Goal: Transaction & Acquisition: Purchase product/service

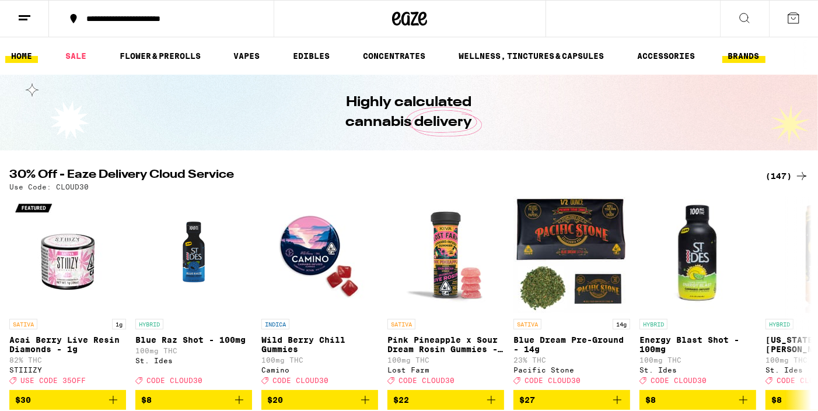
click at [742, 55] on link "BRANDS" at bounding box center [743, 56] width 43 height 14
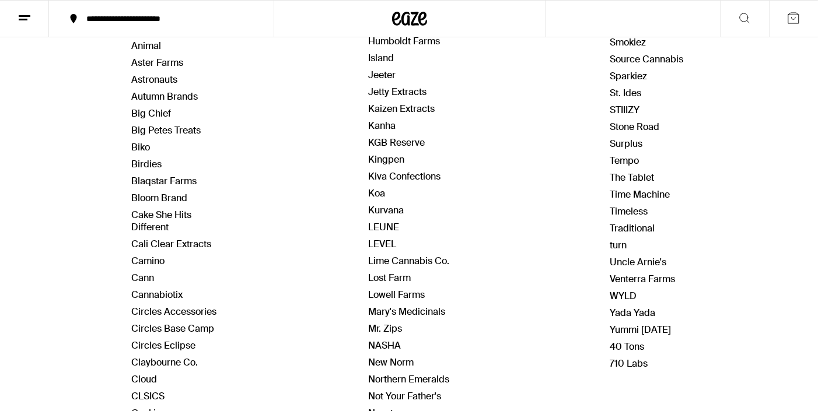
scroll to position [231, 0]
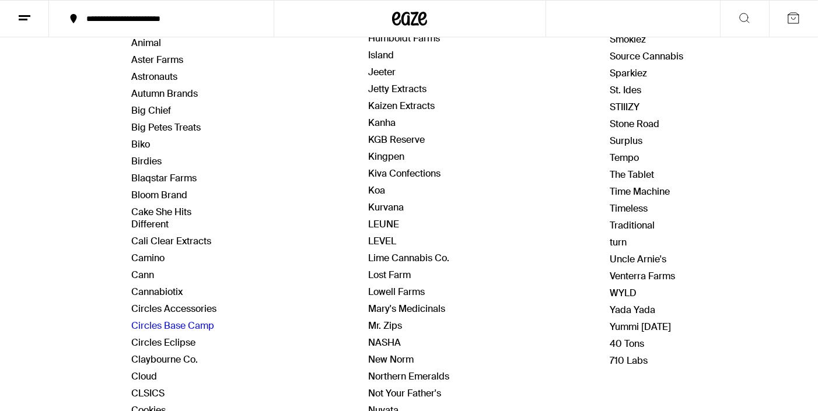
click at [189, 322] on link "Circles Base Camp" at bounding box center [172, 326] width 83 height 12
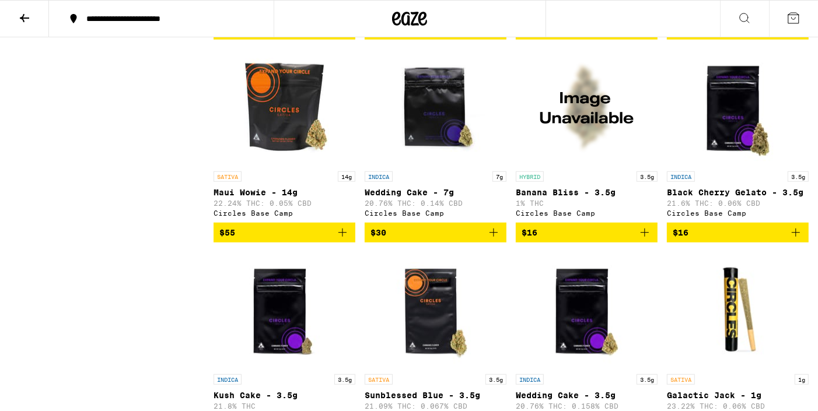
scroll to position [925, 0]
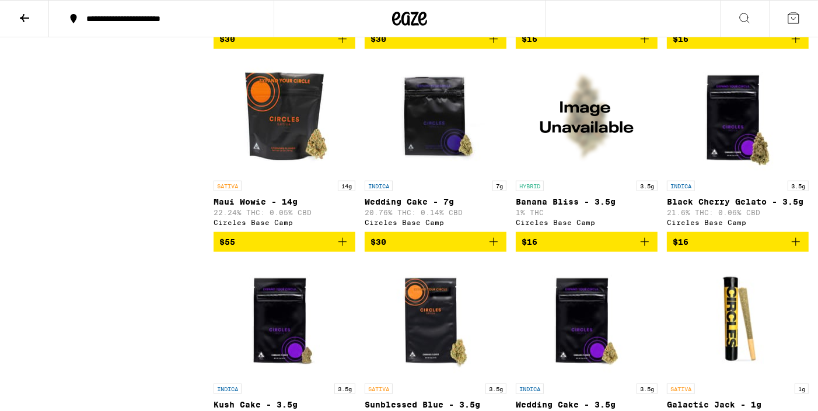
click at [569, 147] on img "Open page for Banana Bliss - 3.5g from Circles Base Camp" at bounding box center [587, 116] width 117 height 117
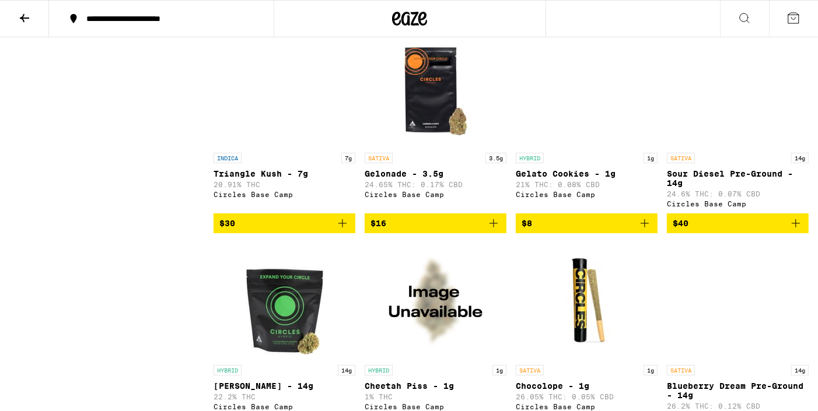
scroll to position [3406, 0]
